Goal: Task Accomplishment & Management: Manage account settings

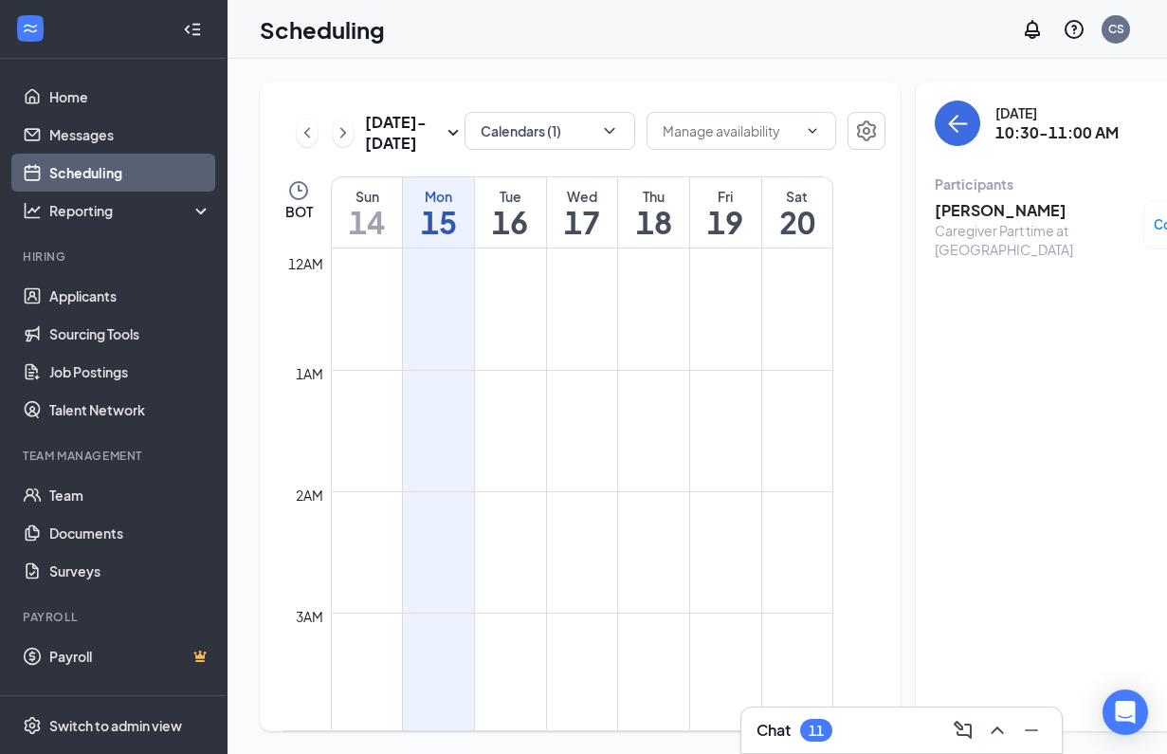
click at [916, 525] on div "[DATE] 10:30-11:00 AM Participants [PERSON_NAME] Caregiver Part time at [PERSON…" at bounding box center [1090, 406] width 349 height 649
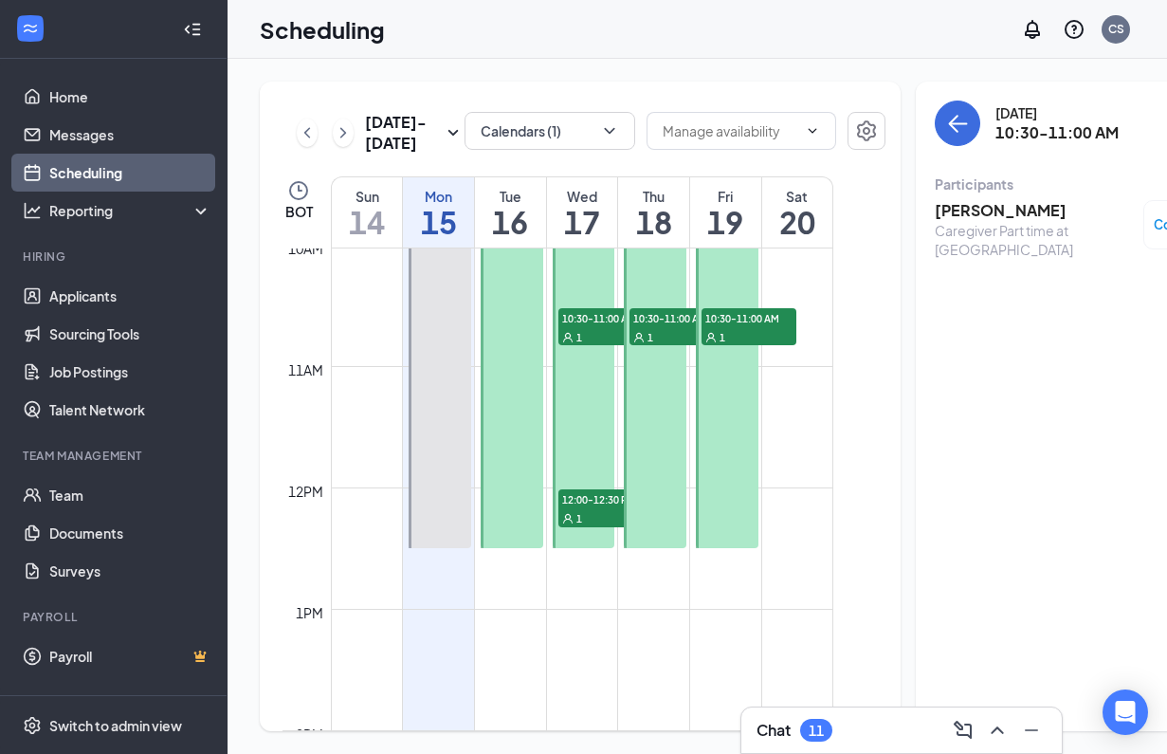
scroll to position [1169, 0]
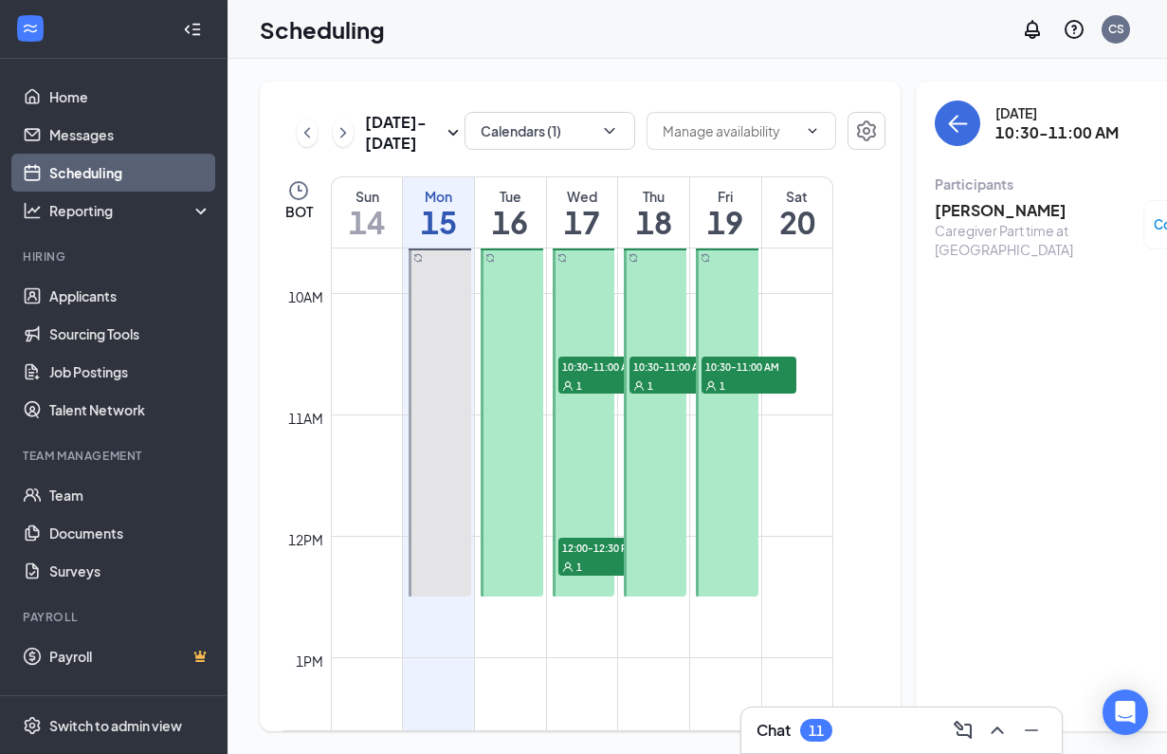
click at [450, 347] on div at bounding box center [440, 414] width 63 height 363
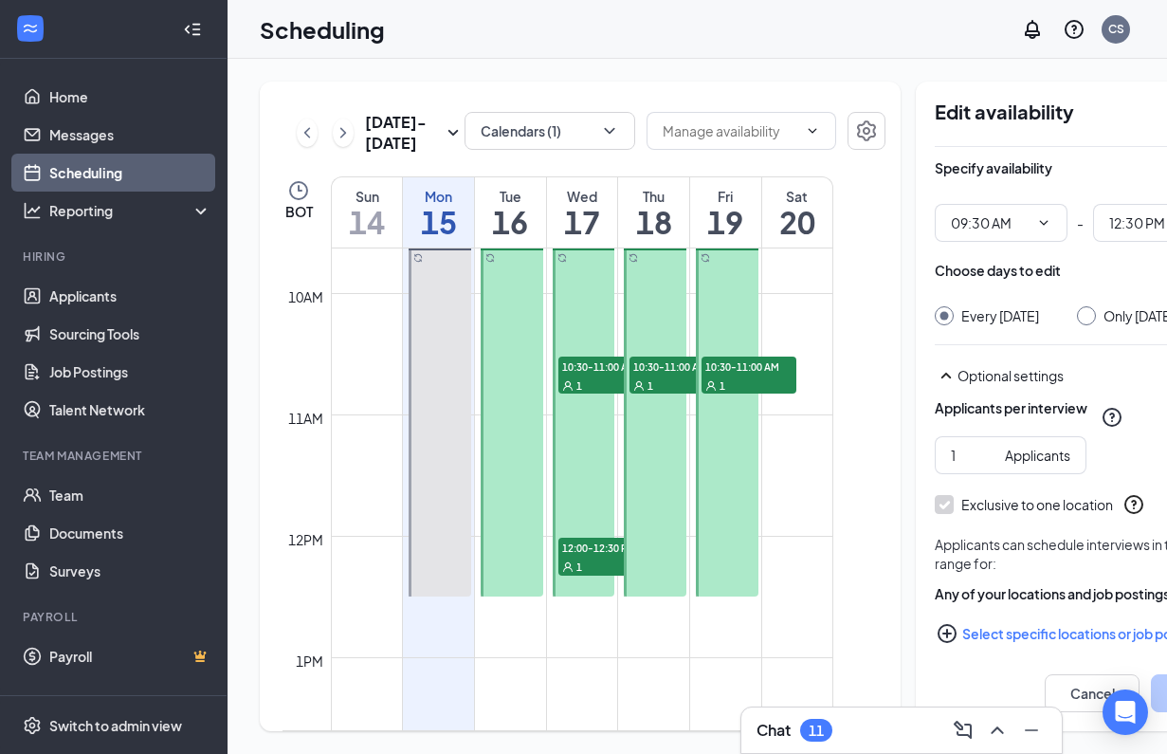
click at [446, 206] on div "Mon" at bounding box center [438, 196] width 71 height 19
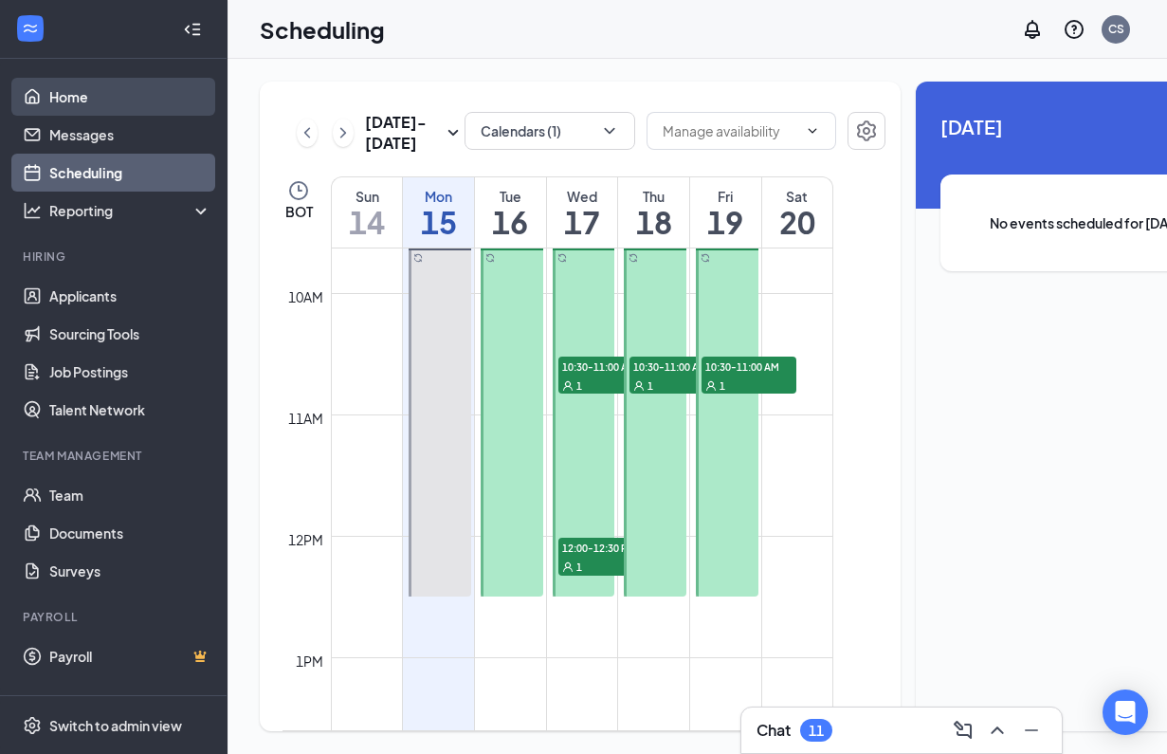
click at [72, 99] on link "Home" at bounding box center [130, 97] width 162 height 38
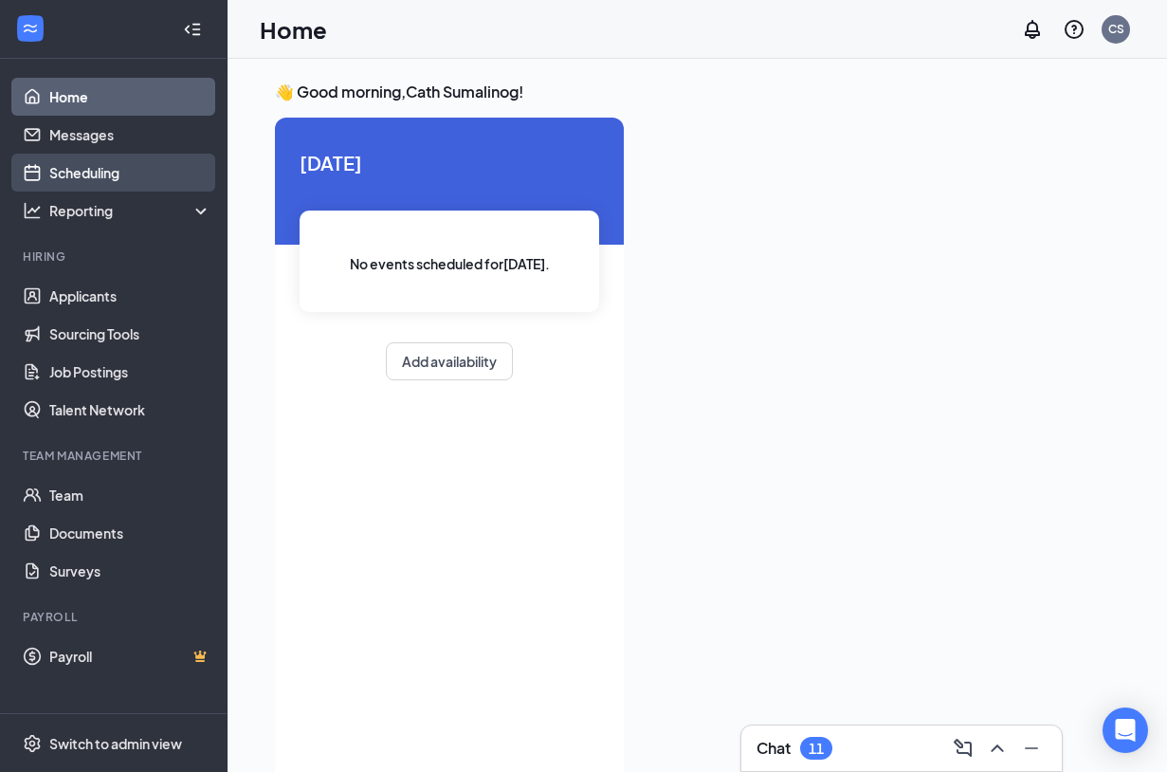
drag, startPoint x: 63, startPoint y: 175, endPoint x: 433, endPoint y: 7, distance: 407.2
click at [64, 176] on link "Scheduling" at bounding box center [130, 173] width 162 height 38
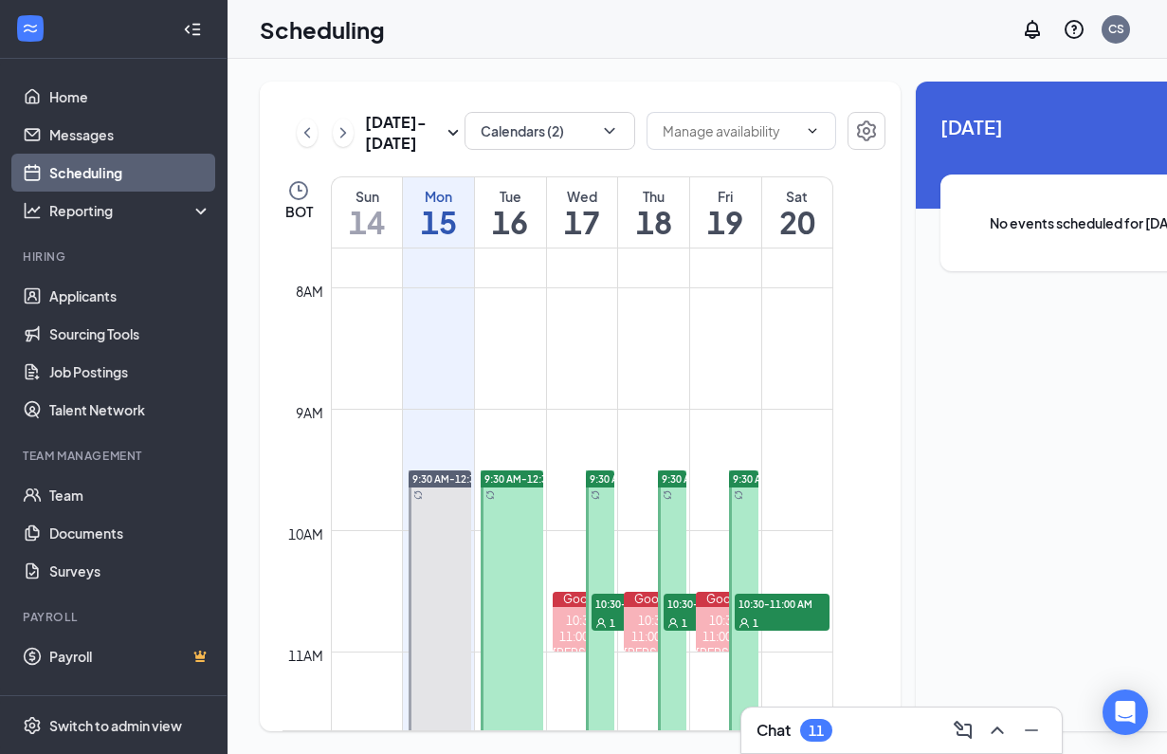
scroll to position [1050, 0]
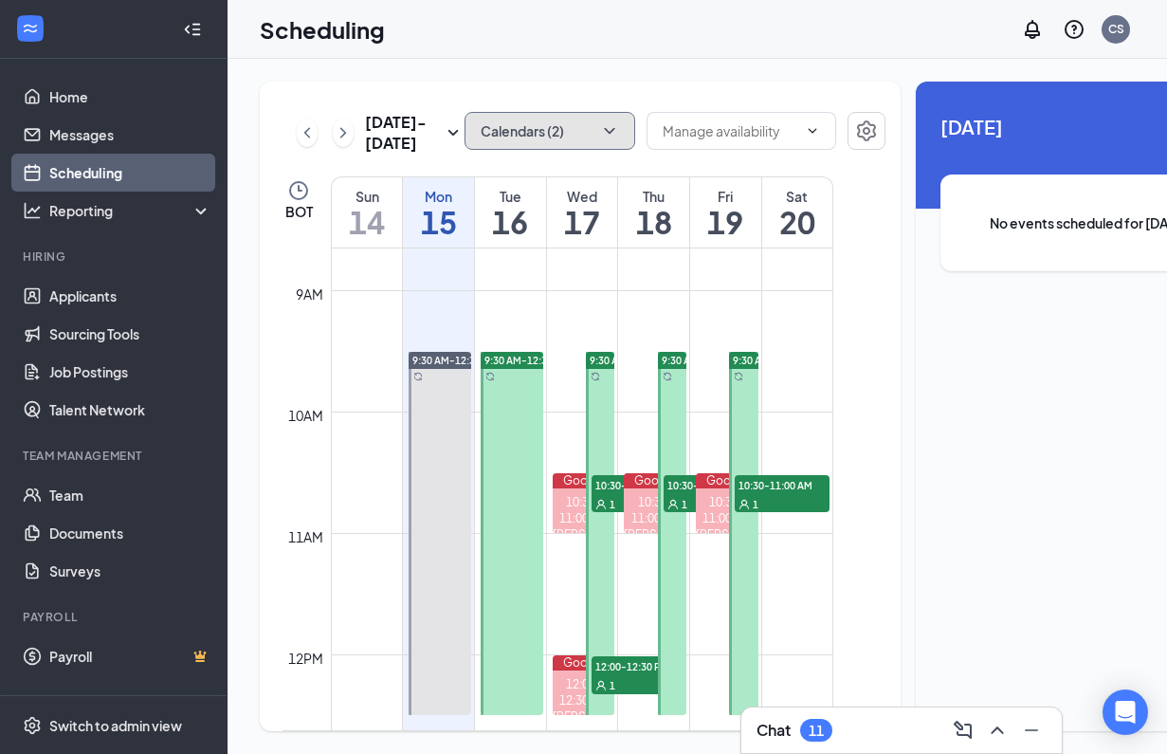
click at [600, 126] on icon "ChevronDown" at bounding box center [609, 130] width 19 height 19
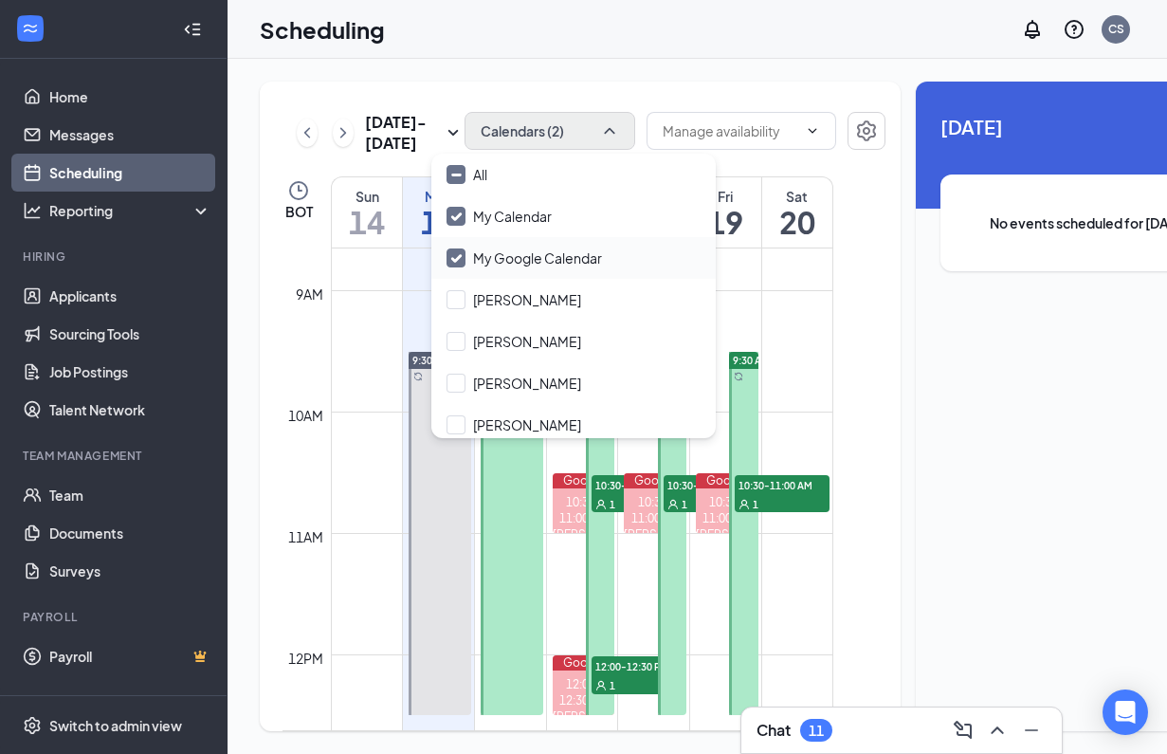
drag, startPoint x: 454, startPoint y: 255, endPoint x: 629, endPoint y: 169, distance: 195.4
click at [455, 256] on input "My Google Calendar" at bounding box center [523, 257] width 155 height 19
checkbox input "false"
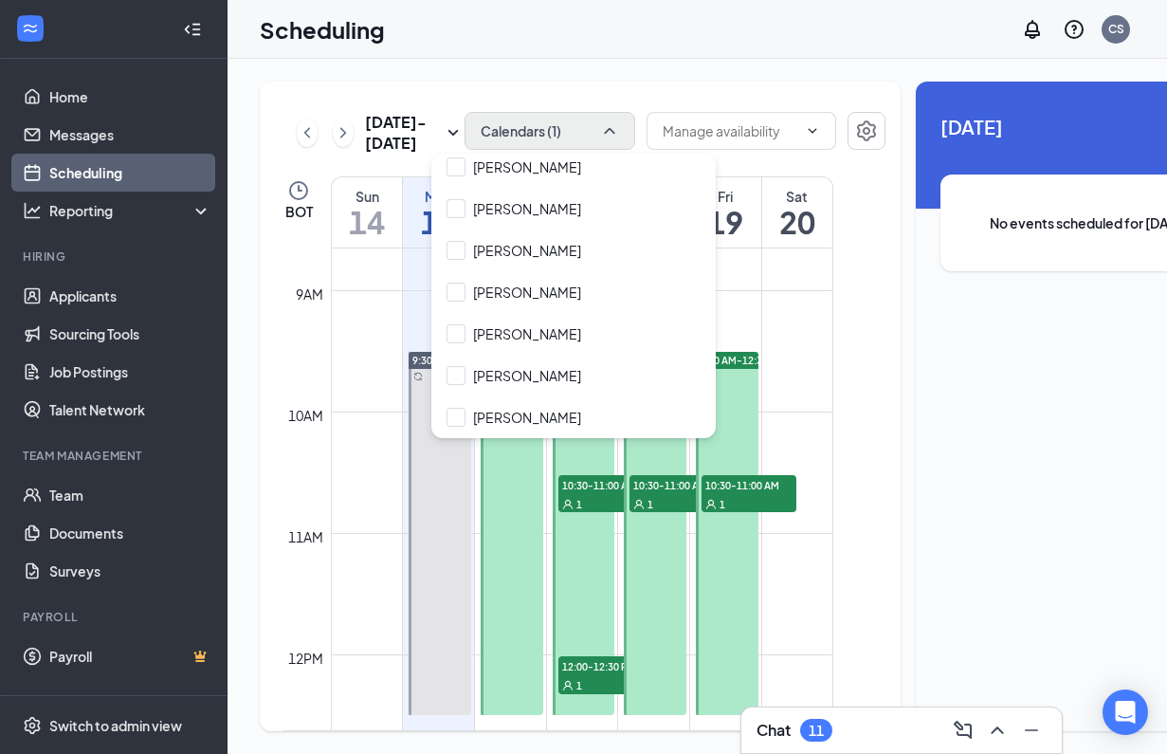
scroll to position [36, 0]
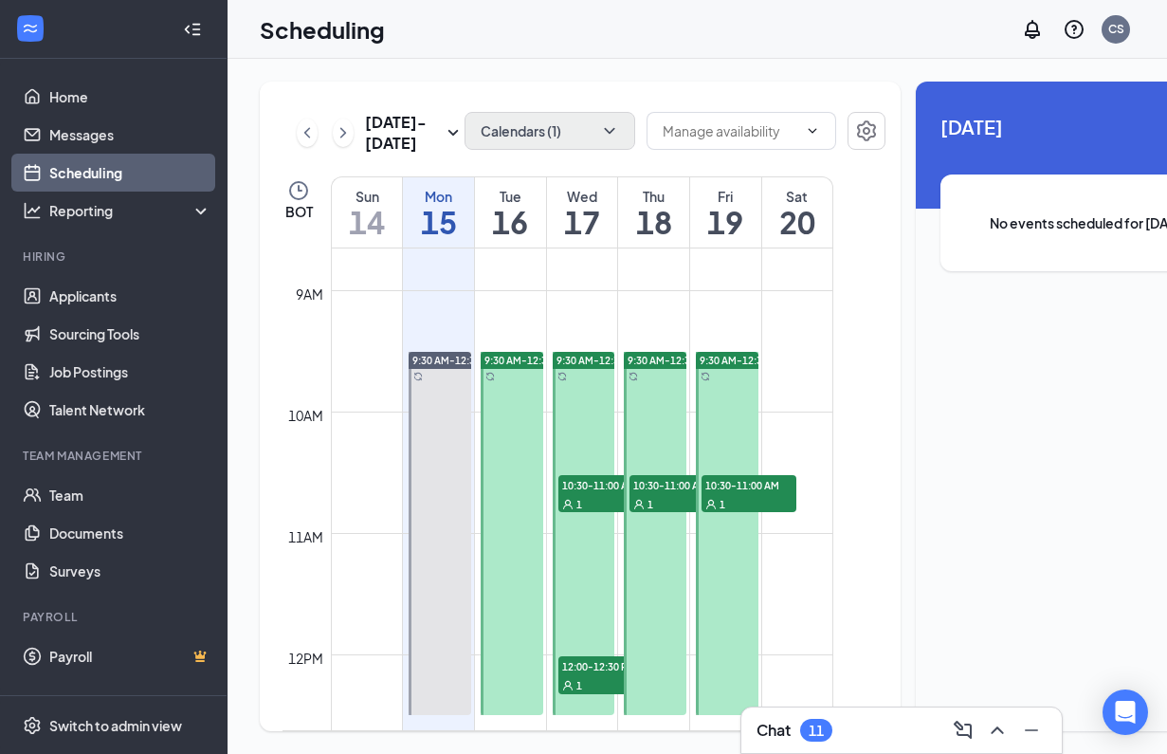
click at [858, 733] on div "Chat 11" at bounding box center [901, 730] width 290 height 30
